Goal: Communication & Community: Answer question/provide support

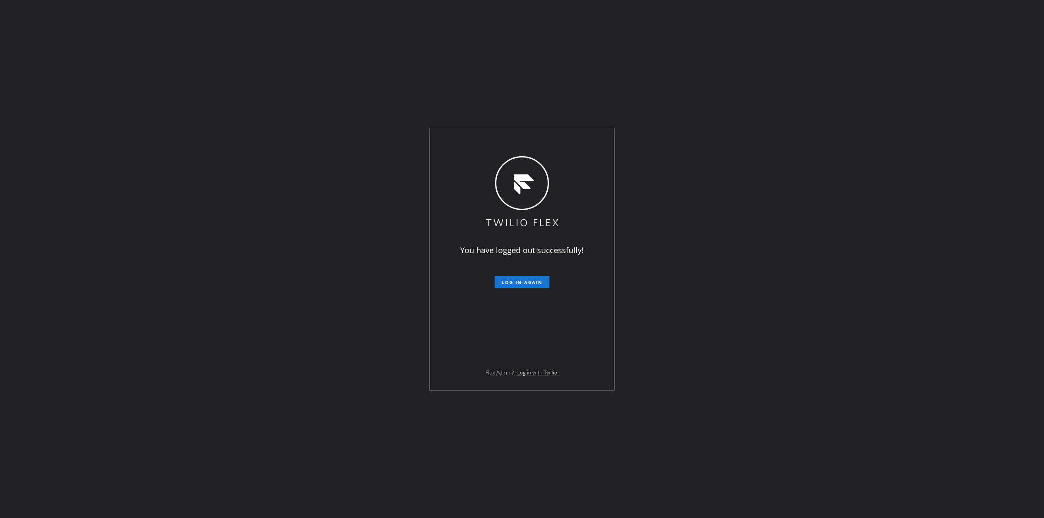
click at [533, 278] on button "Log in again" at bounding box center [522, 282] width 55 height 12
click at [532, 285] on button "Log in again" at bounding box center [522, 282] width 55 height 12
click at [529, 282] on span "Log in again" at bounding box center [522, 282] width 41 height 6
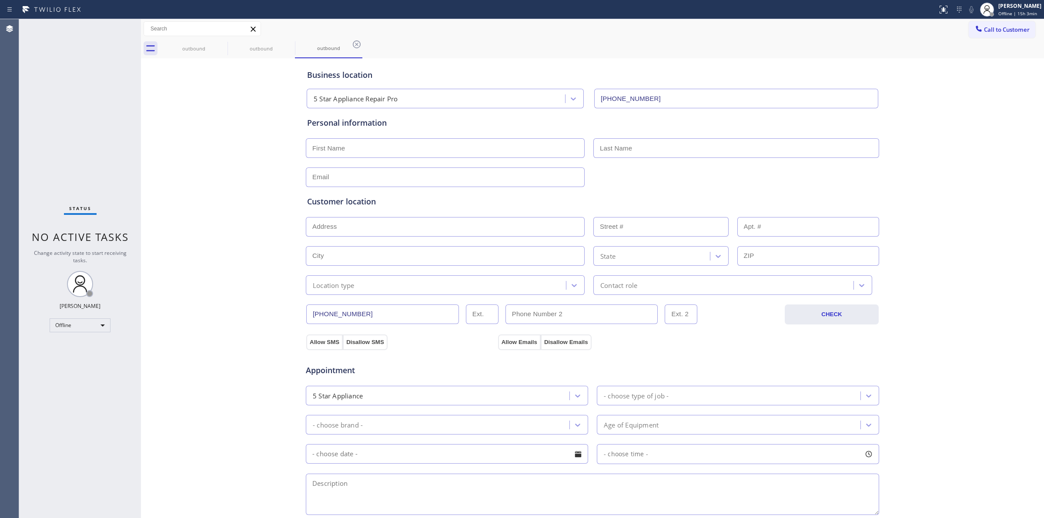
type input "[PHONE_NUMBER]"
click at [0, 0] on icon at bounding box center [0, 0] width 0 height 0
click at [222, 44] on icon at bounding box center [222, 44] width 8 height 8
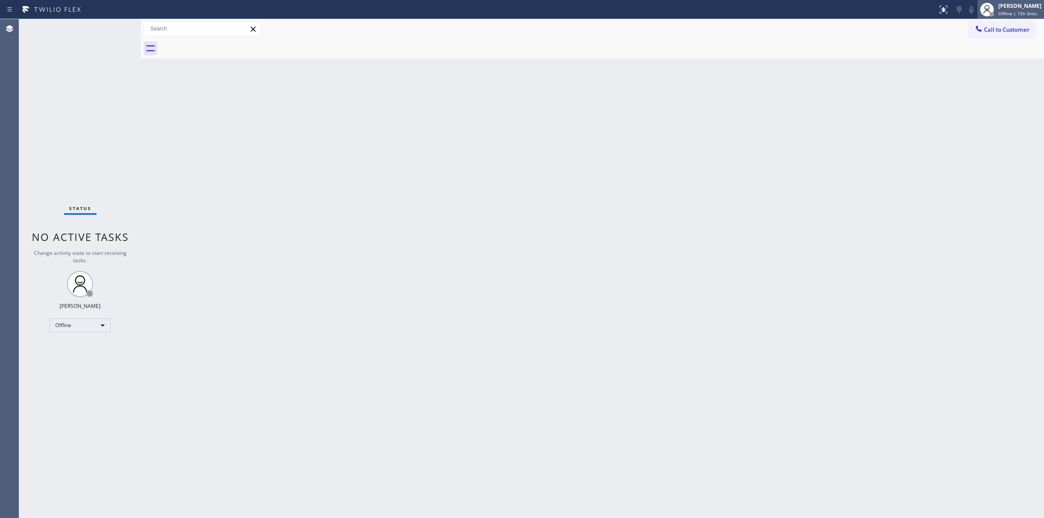
click at [1014, 10] on span "Offline | 15h 3min" at bounding box center [1018, 13] width 39 height 6
click at [987, 55] on button "Unavailable" at bounding box center [1000, 57] width 87 height 11
click at [1016, 9] on div "[PERSON_NAME]" at bounding box center [1020, 5] width 43 height 7
click at [812, 107] on div "Back to Dashboard Change Sender ID Customers Technicians Select a contact Outbo…" at bounding box center [592, 268] width 903 height 499
click at [1017, 30] on span "Call to Customer" at bounding box center [1007, 30] width 46 height 8
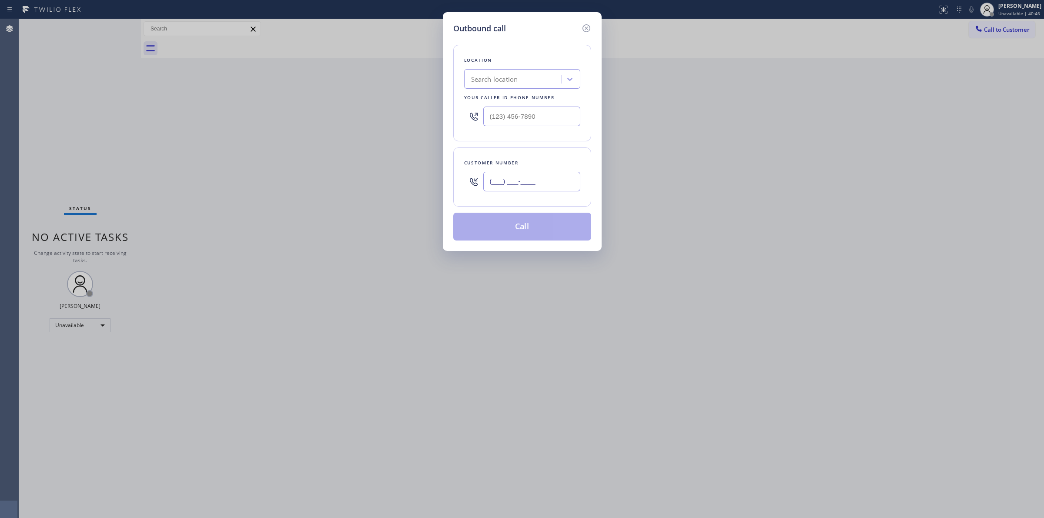
paste input "562) 713-2283"
click at [530, 181] on input "(___) ___-____" at bounding box center [531, 182] width 97 height 20
type input "[PHONE_NUMBER]"
drag, startPoint x: 551, startPoint y: 117, endPoint x: 430, endPoint y: 112, distance: 121.5
click at [488, 117] on input "(___) ___-____" at bounding box center [531, 117] width 97 height 20
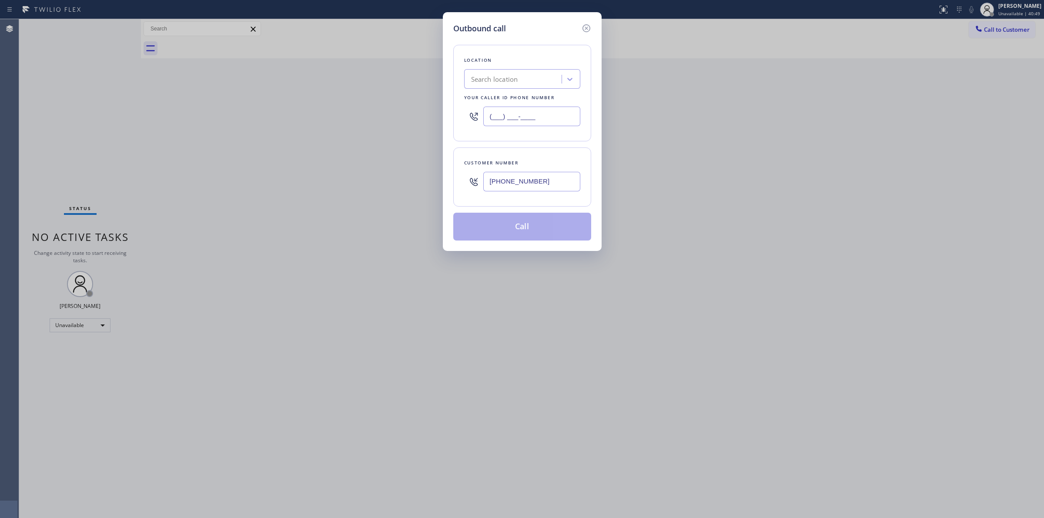
paste input "888) 477-1309"
type input "[PHONE_NUMBER]"
click at [590, 28] on icon at bounding box center [586, 28] width 8 height 8
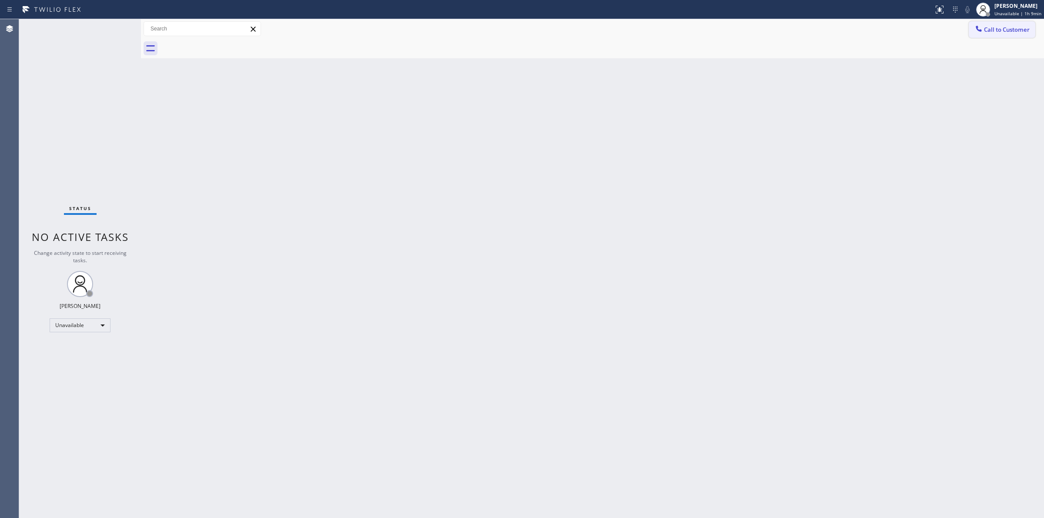
click at [1000, 31] on span "Call to Customer" at bounding box center [1007, 30] width 46 height 8
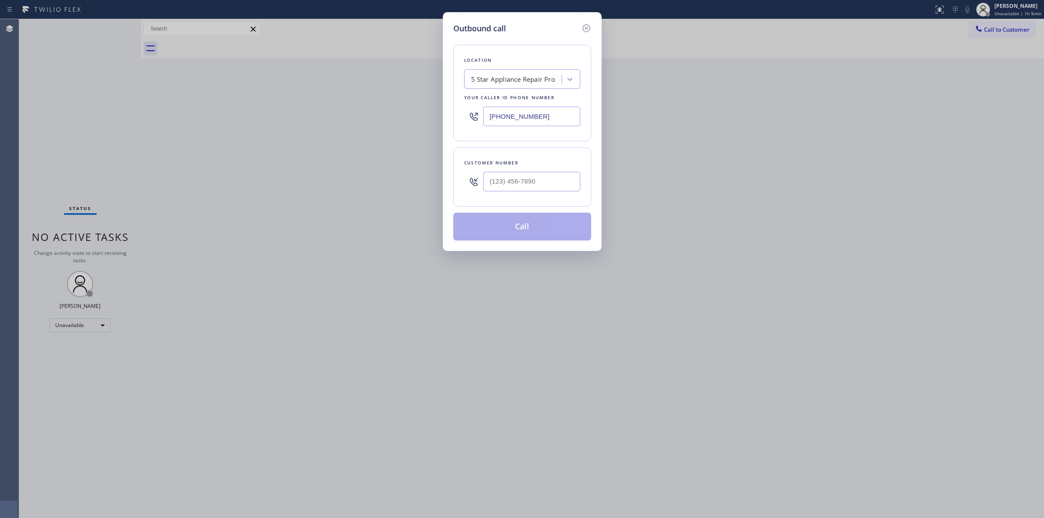
drag, startPoint x: 516, startPoint y: 141, endPoint x: 549, endPoint y: 117, distance: 39.6
click at [519, 135] on div "Location 5 Star Appliance Repair Pro Your caller id phone number [PHONE_NUMBER]" at bounding box center [522, 93] width 138 height 97
click at [549, 117] on input "[PHONE_NUMBER]" at bounding box center [531, 117] width 97 height 20
click at [516, 77] on div "5 Star Appliance Repair Pro" at bounding box center [513, 79] width 84 height 10
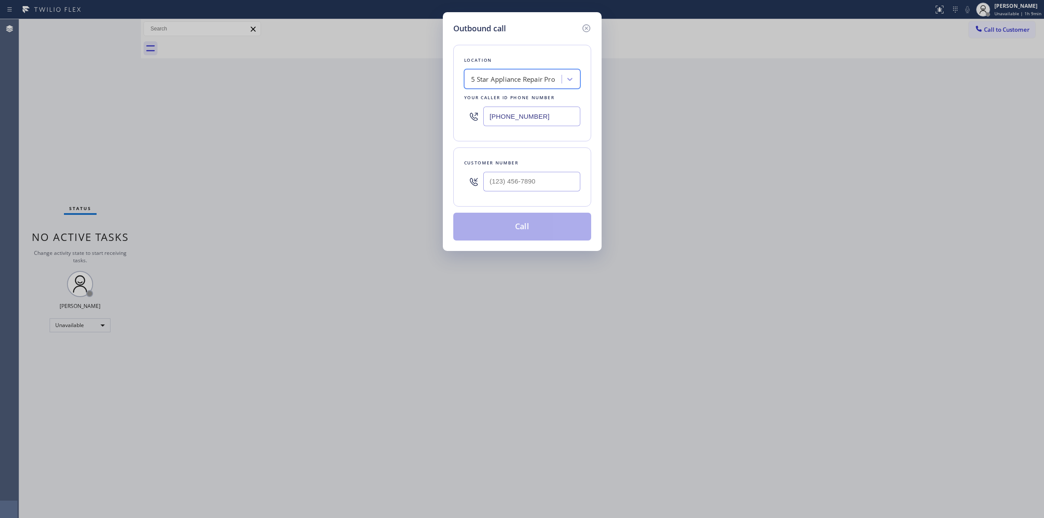
click at [516, 77] on div "5 Star Appliance Repair Pro" at bounding box center [513, 79] width 84 height 10
paste input "Blue Cloud AC repair"
type input "Blue Cloud AC repair"
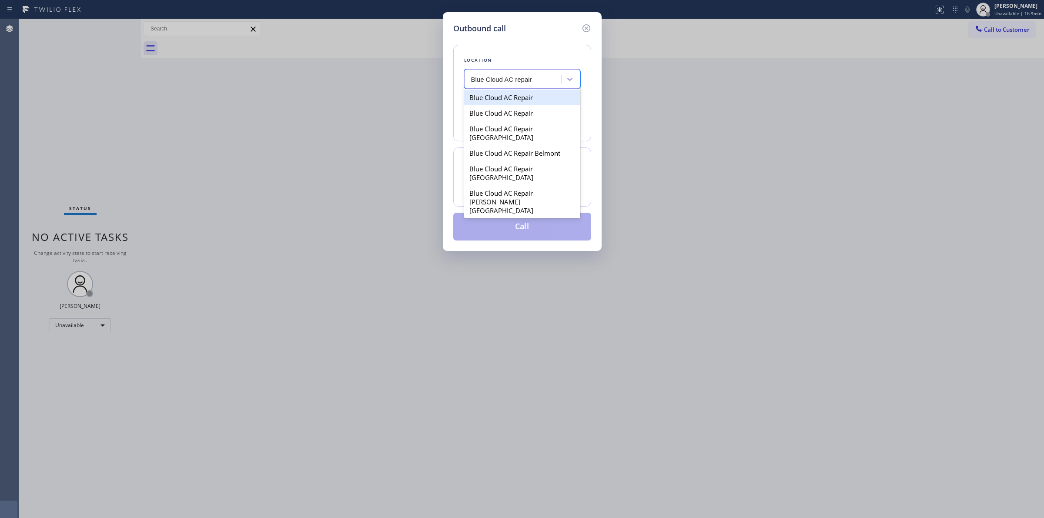
click at [502, 98] on div "Blue Cloud AC Repair" at bounding box center [522, 98] width 116 height 16
type input "[PHONE_NUMBER]"
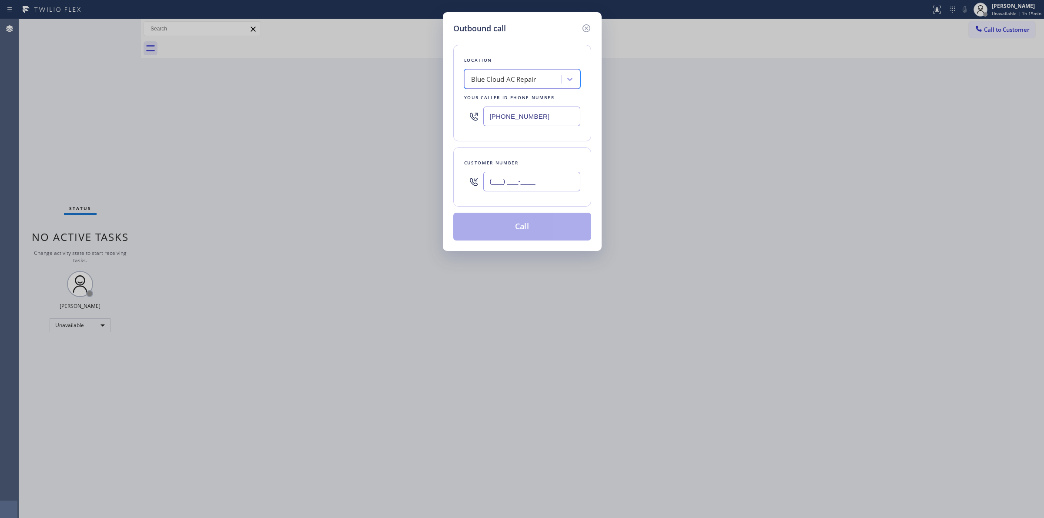
drag, startPoint x: 554, startPoint y: 183, endPoint x: 423, endPoint y: 181, distance: 130.6
click at [446, 183] on div "Outbound call Location option Blue Cloud AC Repair, selected. 99 results availa…" at bounding box center [522, 131] width 159 height 239
paste input "562) 713-2283"
type input "[PHONE_NUMBER]"
drag, startPoint x: 558, startPoint y: 116, endPoint x: 312, endPoint y: 120, distance: 245.4
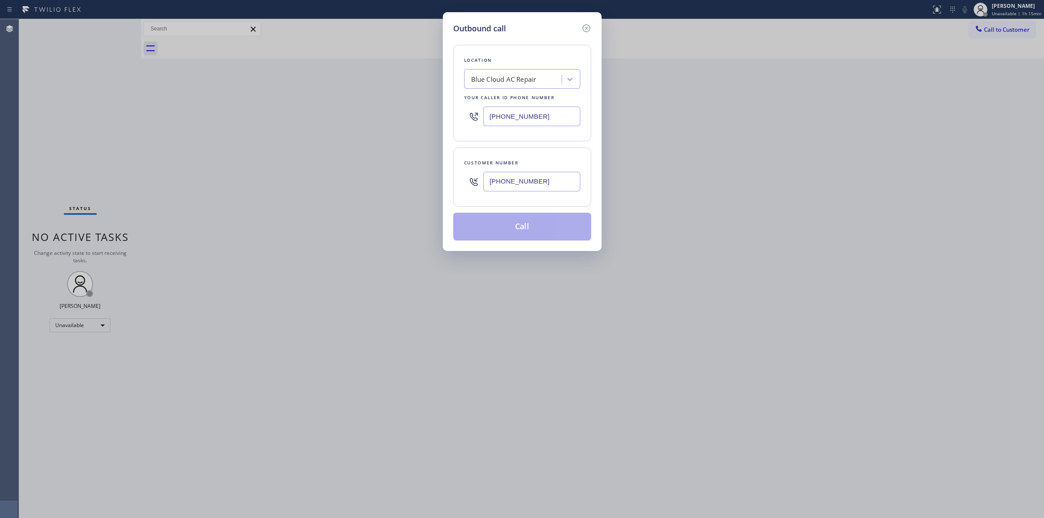
click at [330, 122] on div "Outbound call Location Blue Cloud AC Repair Your caller id phone number [PHONE_…" at bounding box center [522, 259] width 1044 height 518
paste input "55) 731-4952"
click at [586, 172] on div "Customer number [PHONE_NUMBER]" at bounding box center [522, 177] width 138 height 59
click at [551, 118] on input "[PHONE_NUMBER]" at bounding box center [531, 117] width 97 height 20
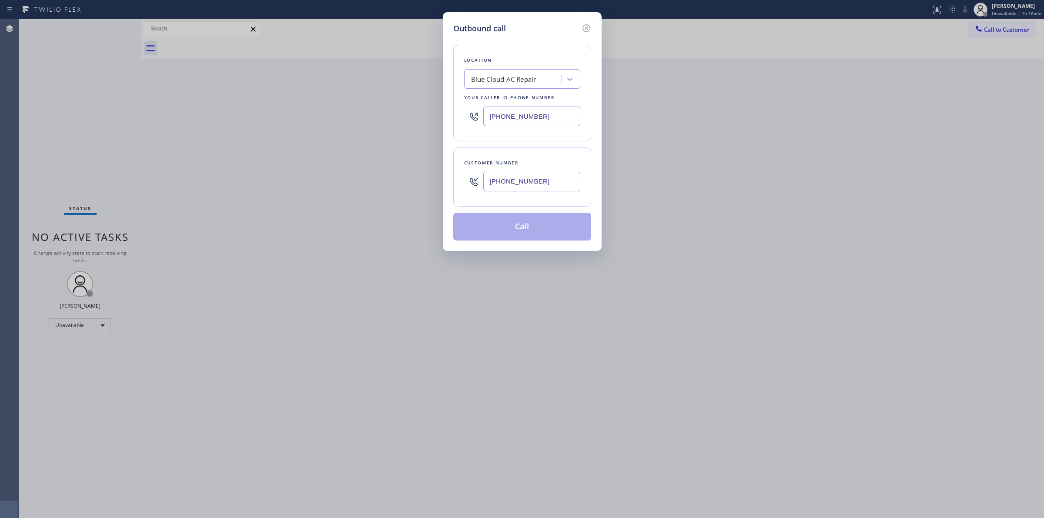
click at [553, 118] on input "[PHONE_NUMBER]" at bounding box center [531, 117] width 97 height 20
paste input "text"
type input "[PHONE_NUMBER]"
paste input "5 Star Appliance Repair"
type input "5 Star Appliance Repair"
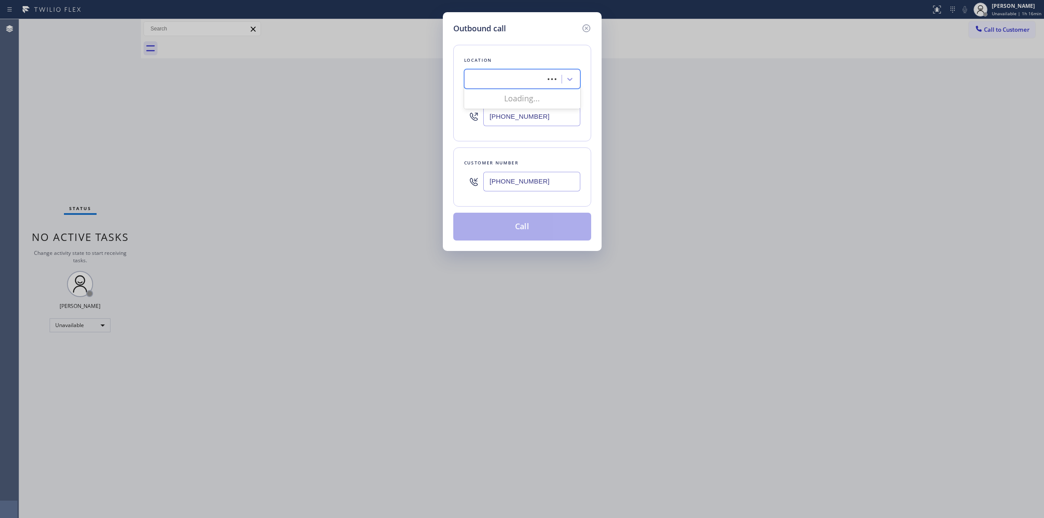
drag, startPoint x: 592, startPoint y: 81, endPoint x: 543, endPoint y: 81, distance: 49.2
click at [592, 81] on div "Outbound call Location option Blue Cloud AC Repair, selected. 0 results availab…" at bounding box center [522, 131] width 159 height 239
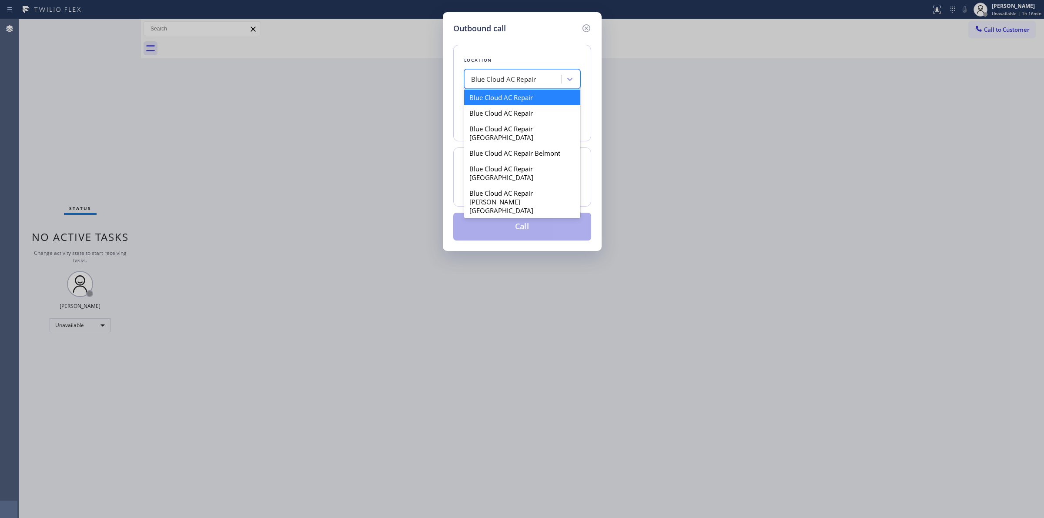
click at [497, 81] on div "Blue Cloud AC Repair" at bounding box center [503, 79] width 65 height 10
paste input "5 Star Appliance Repair"
type input "5 Star Appliance Repair"
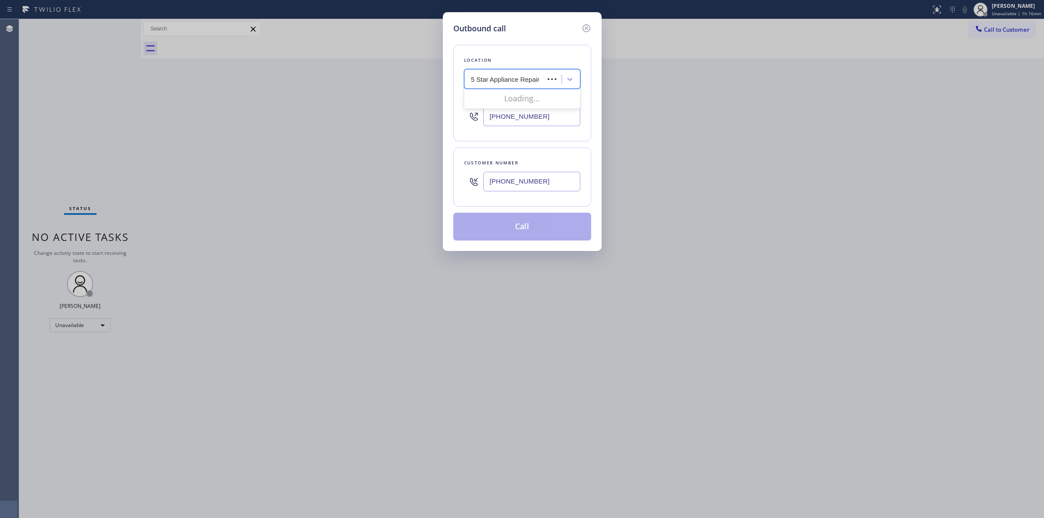
click at [472, 78] on input "5 Star Appliance Repair" at bounding box center [506, 79] width 70 height 7
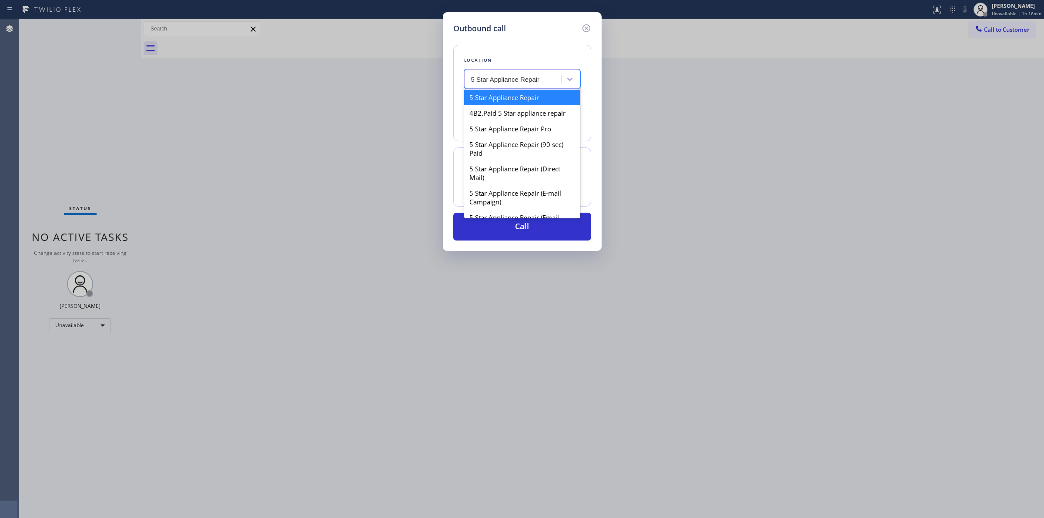
click at [525, 96] on div "5 Star Appliance Repair" at bounding box center [522, 98] width 116 height 16
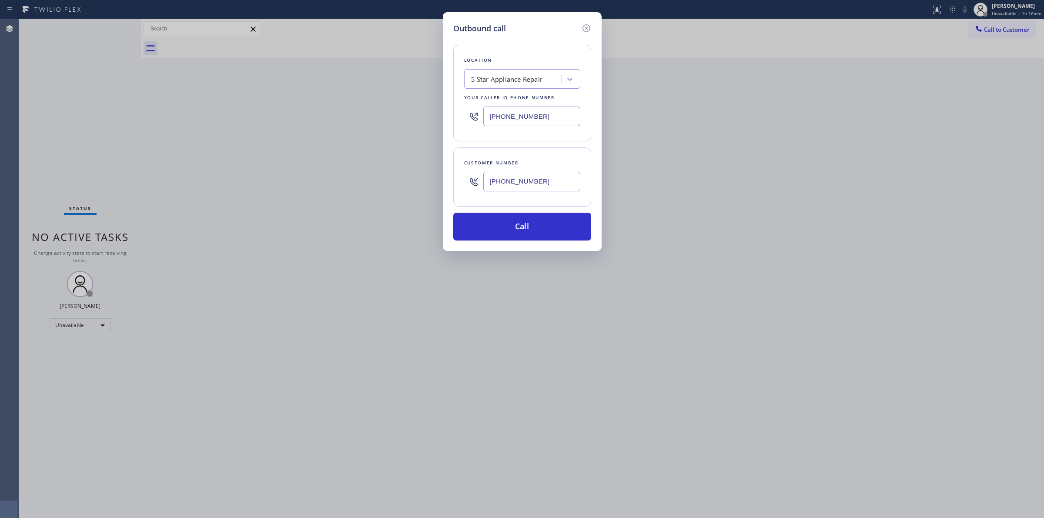
click at [510, 122] on input "[PHONE_NUMBER]" at bounding box center [531, 117] width 97 height 20
drag, startPoint x: 527, startPoint y: 232, endPoint x: 557, endPoint y: 233, distance: 30.0
click at [527, 232] on button "Call" at bounding box center [522, 227] width 138 height 28
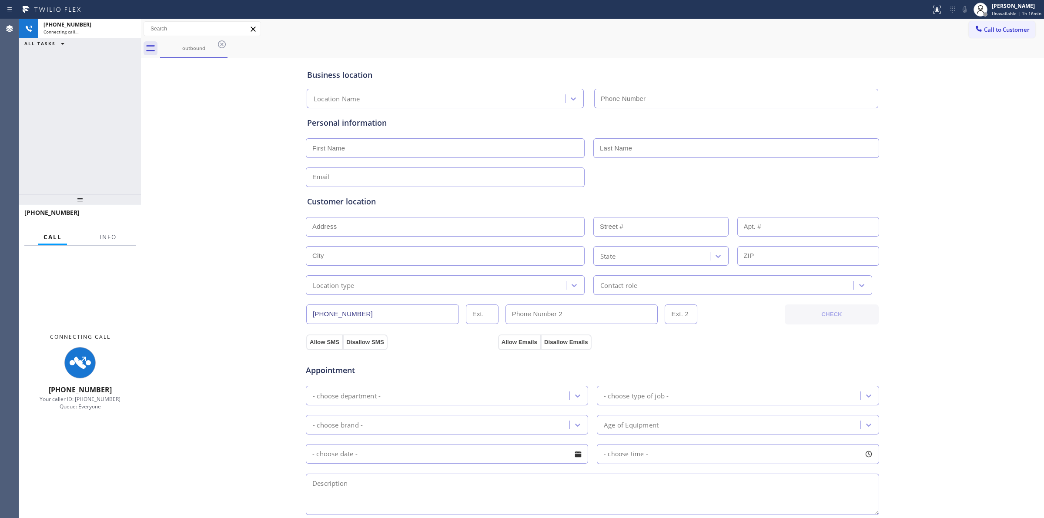
type input "[PHONE_NUMBER]"
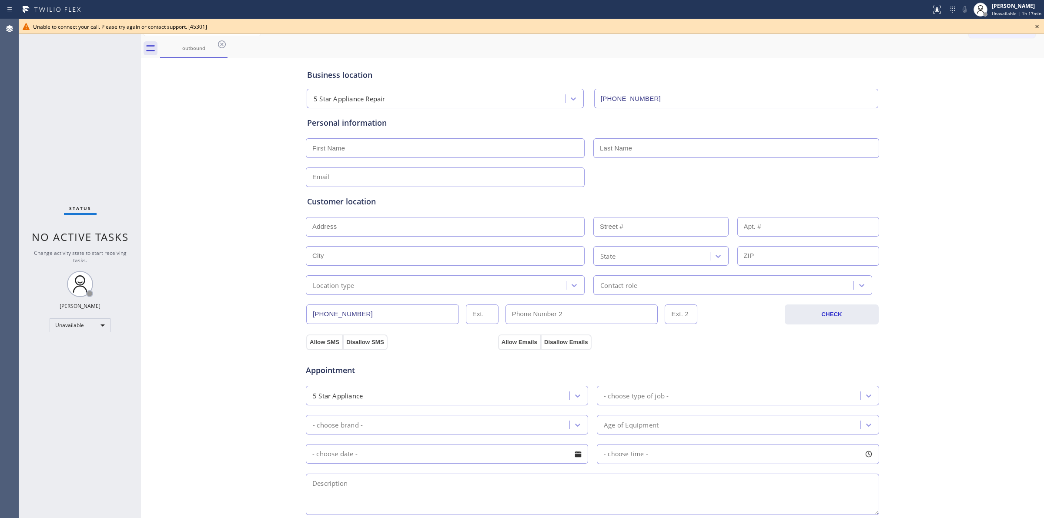
drag, startPoint x: 1038, startPoint y: 27, endPoint x: 1019, endPoint y: 53, distance: 31.8
click at [1038, 27] on icon at bounding box center [1037, 26] width 3 height 3
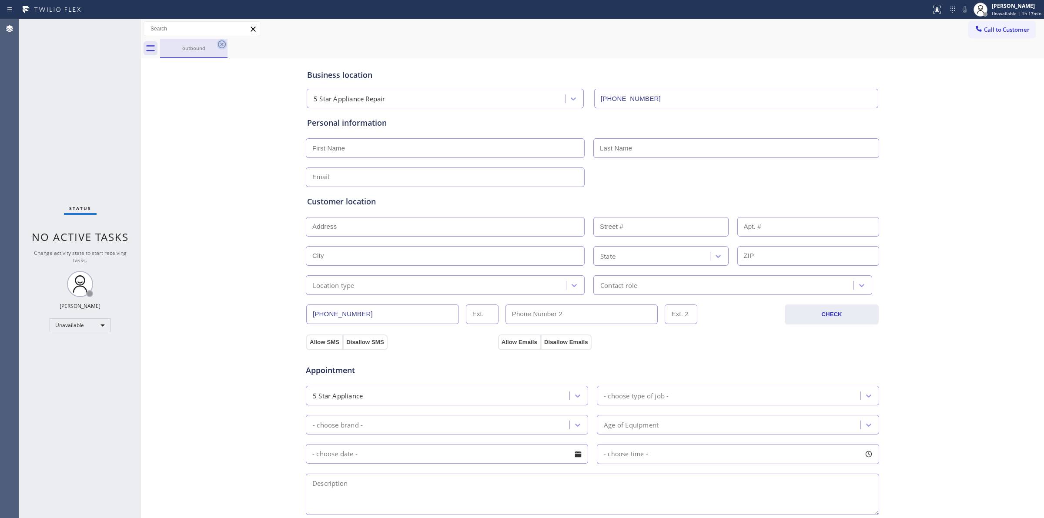
click at [220, 47] on icon at bounding box center [222, 44] width 10 height 10
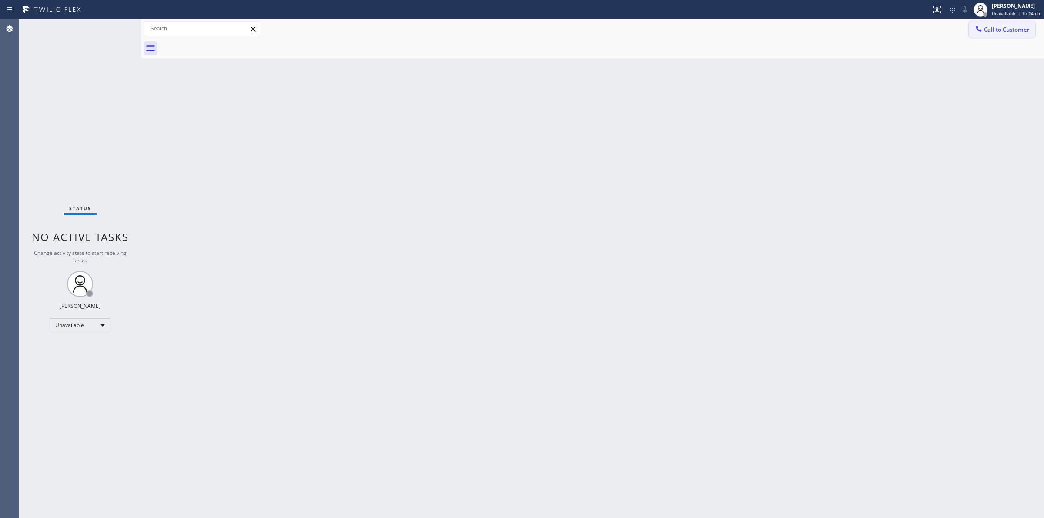
click at [991, 31] on span "Call to Customer" at bounding box center [1007, 30] width 46 height 8
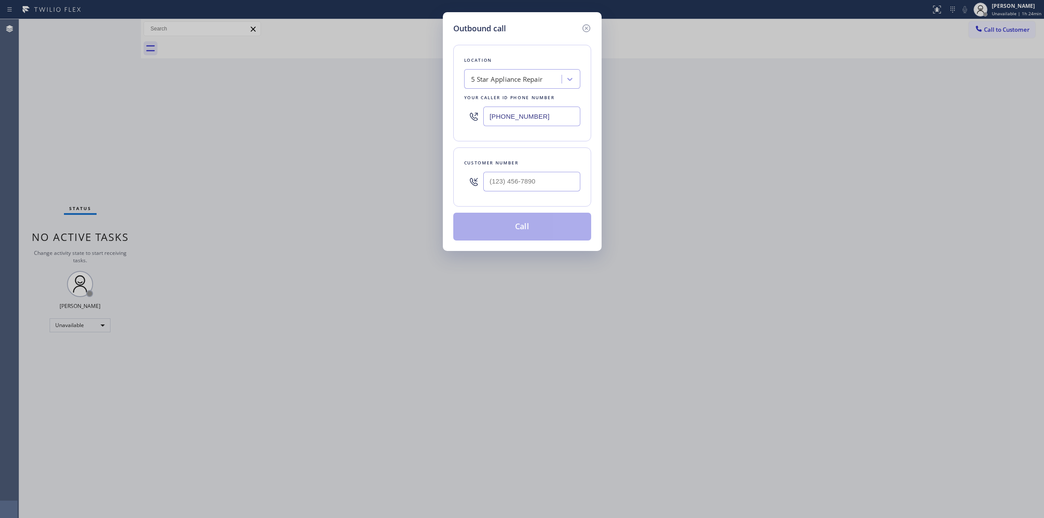
click at [383, 116] on div "Outbound call Location 5 Star Appliance Repair Your caller id phone number [PHO…" at bounding box center [522, 259] width 1044 height 518
paste input "650) 620-7276"
type input "[PHONE_NUMBER]"
click at [535, 78] on div "Palo Alto Wolf Appliance Service" at bounding box center [516, 79] width 91 height 10
click at [519, 78] on div "Palo Alto Wolf Appliance Service" at bounding box center [516, 79] width 91 height 10
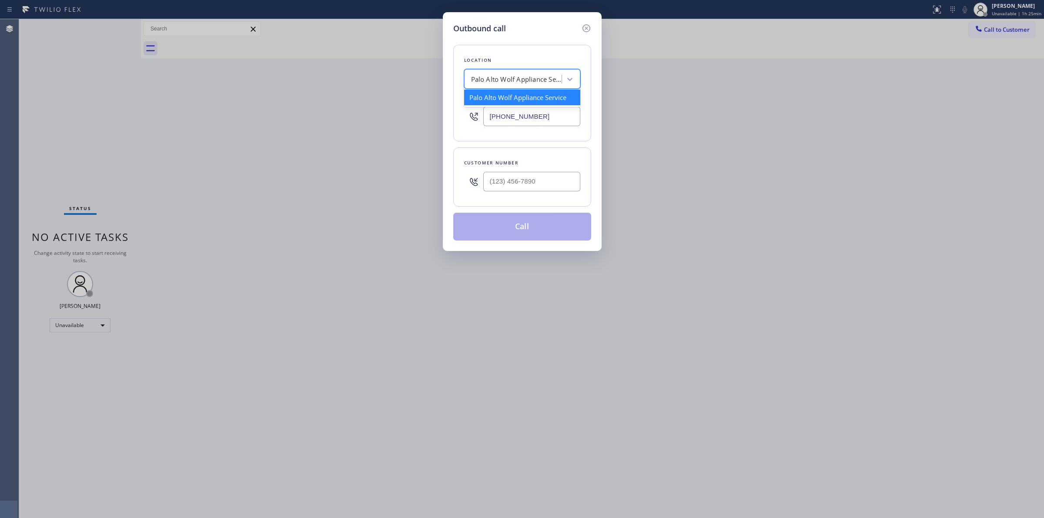
click at [519, 78] on div "Palo Alto Wolf Appliance Service" at bounding box center [516, 79] width 91 height 10
paste input "Palo Alto Wolf Appliance Service"
type input "Palo Alto Wolf Appliance Service"
click at [513, 100] on div "Palo Alto Wolf Appliance Service" at bounding box center [522, 98] width 116 height 16
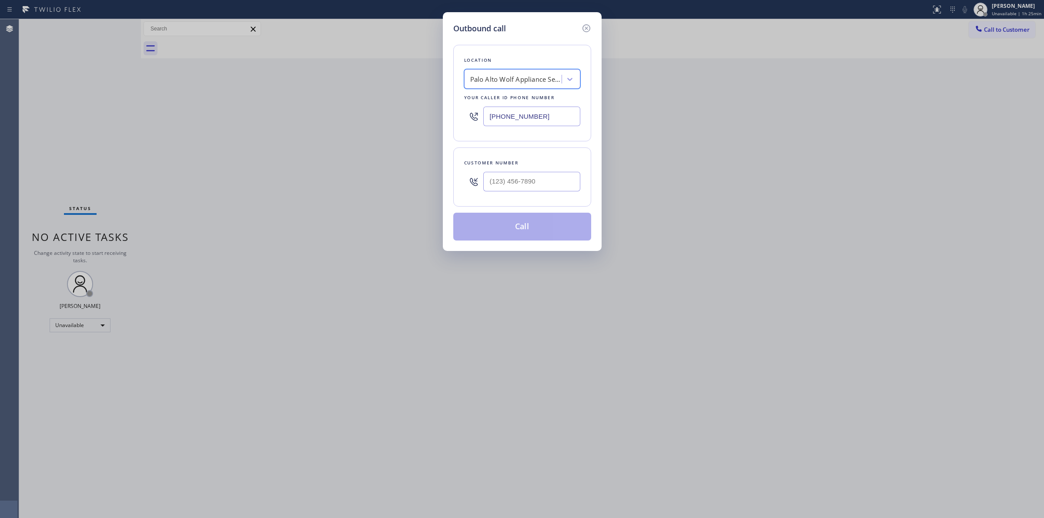
scroll to position [0, 0]
